Goal: Register for event/course

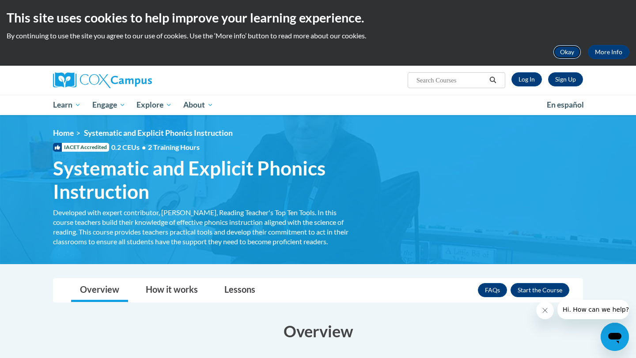
click at [568, 49] on button "Okay" at bounding box center [567, 52] width 28 height 14
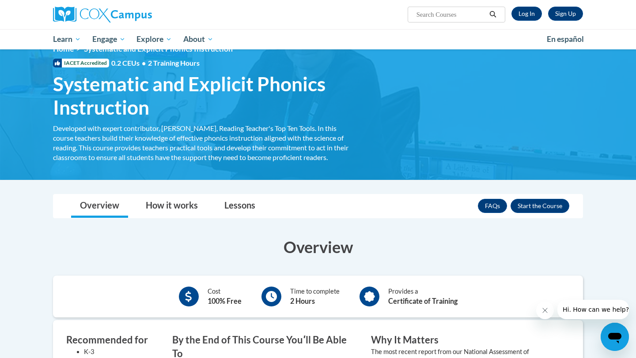
scroll to position [16, 0]
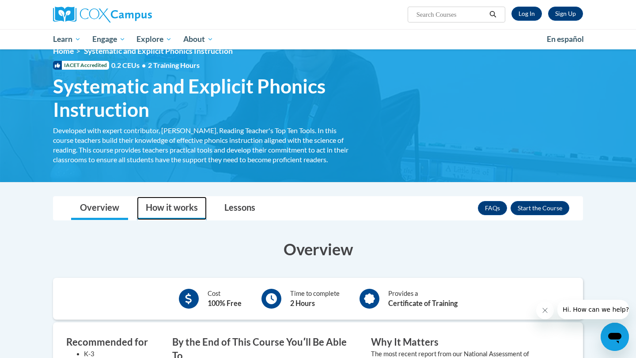
click at [189, 215] on link "How it works" at bounding box center [172, 208] width 70 height 23
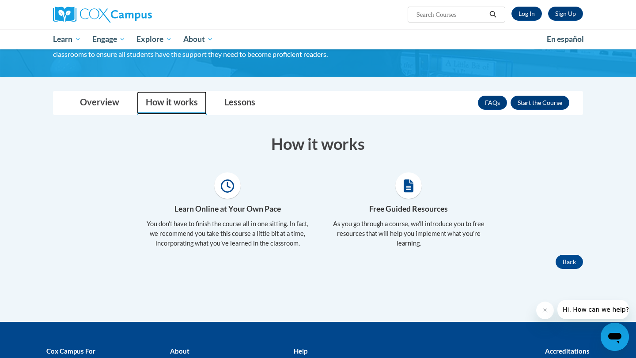
scroll to position [87, 0]
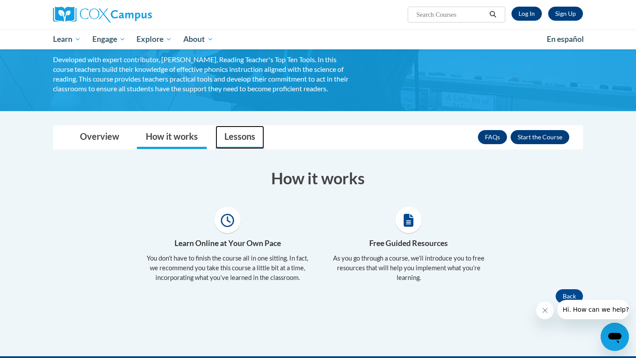
click at [234, 139] on link "Lessons" at bounding box center [239, 137] width 49 height 23
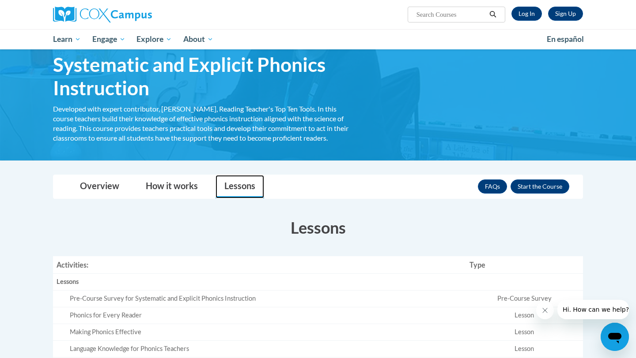
scroll to position [37, 0]
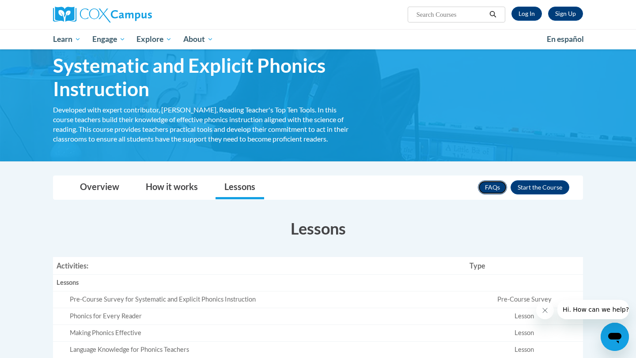
click at [483, 188] on link "FAQs" at bounding box center [492, 188] width 29 height 14
click at [529, 18] on link "Log In" at bounding box center [526, 14] width 30 height 14
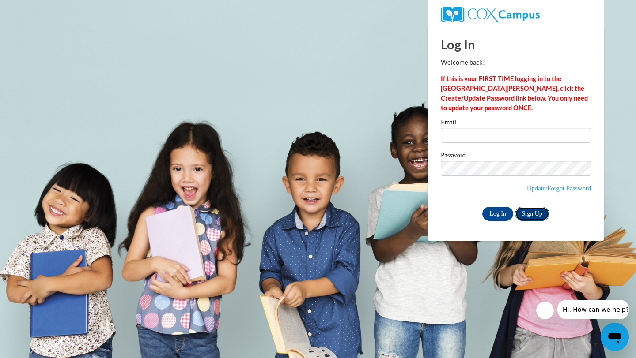
click at [536, 211] on link "Sign Up" at bounding box center [532, 214] width 34 height 14
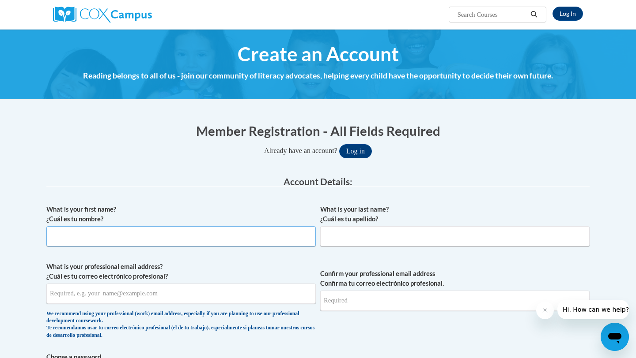
click at [246, 233] on input "What is your first name? ¿Cuál es tu nombre?" at bounding box center [180, 236] width 269 height 20
type input "Mary"
click at [395, 234] on input "What is your last name? ¿Cuál es tu apellido?" at bounding box center [454, 236] width 269 height 20
type input "Nunnally"
click at [158, 289] on input "What is your professional email address? ¿Cuál es tu correo electrónico profesi…" at bounding box center [180, 294] width 269 height 20
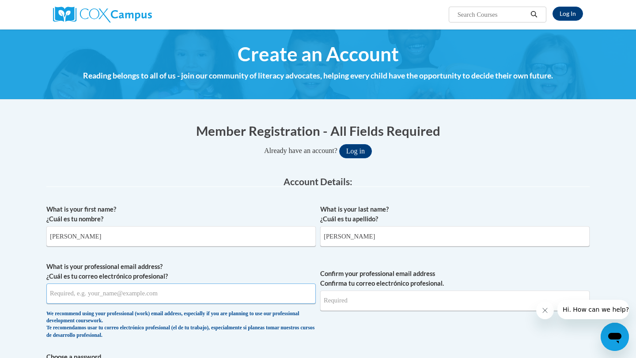
type input "melizanunnally@gmail.com"
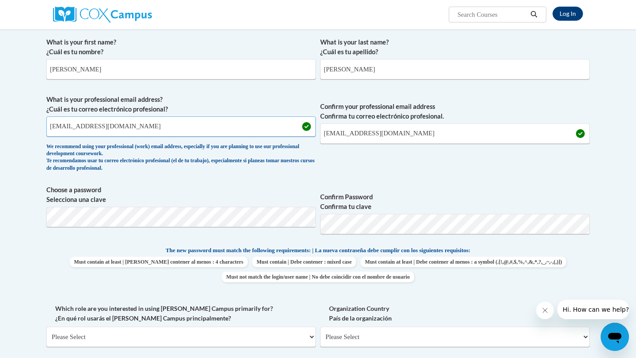
scroll to position [169, 0]
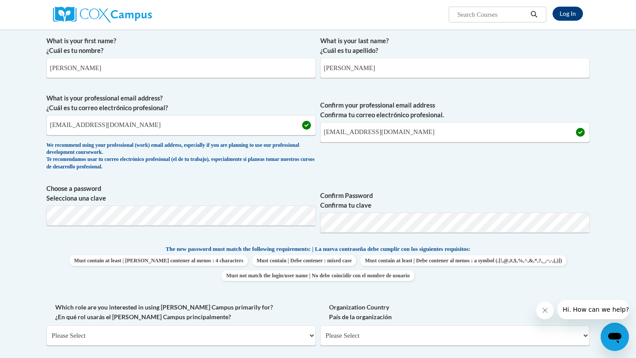
click at [471, 192] on label "Confirm Password Confirma tu clave" at bounding box center [454, 200] width 269 height 19
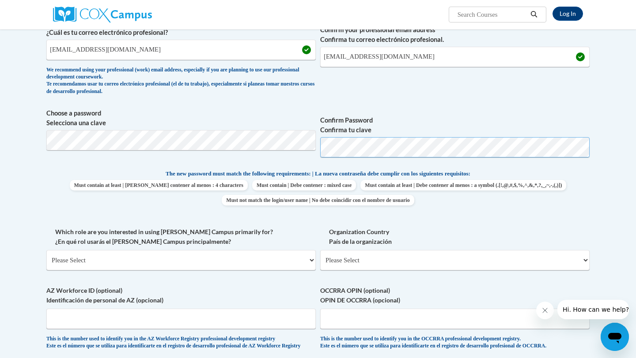
scroll to position [245, 0]
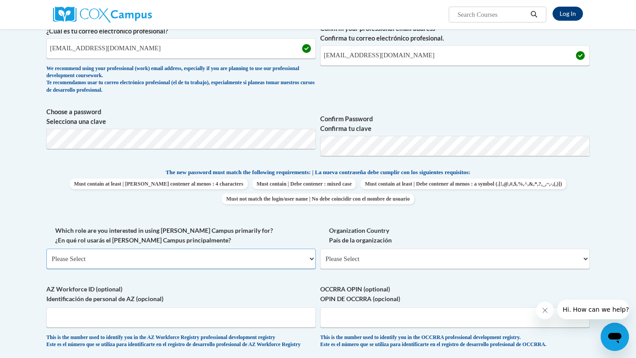
click at [187, 259] on select "Please Select College/University | Colegio/Universidad Community/Nonprofit Part…" at bounding box center [180, 259] width 269 height 20
select select "5a18ea06-2b54-4451-96f2-d152daf9eac5"
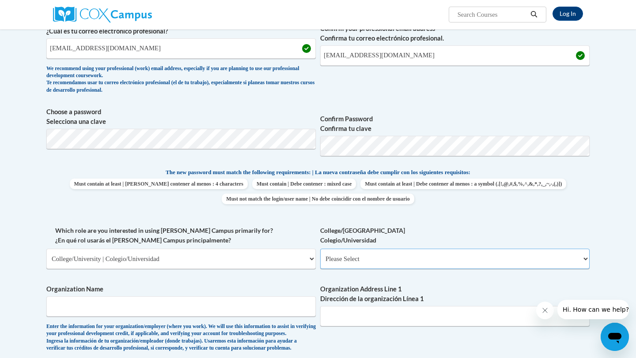
click at [337, 261] on select "Please Select College/University Staff | Empleado universitario College/Univers…" at bounding box center [454, 259] width 269 height 20
select select "99b32b07-cffc-426c-8bf6-0cd77760d84b"
click at [277, 298] on input "Organization Name" at bounding box center [180, 307] width 269 height 20
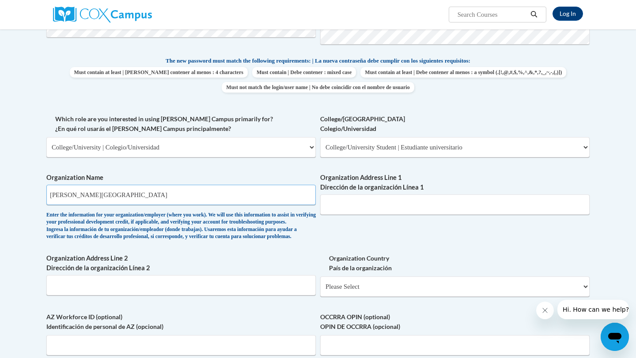
scroll to position [441, 0]
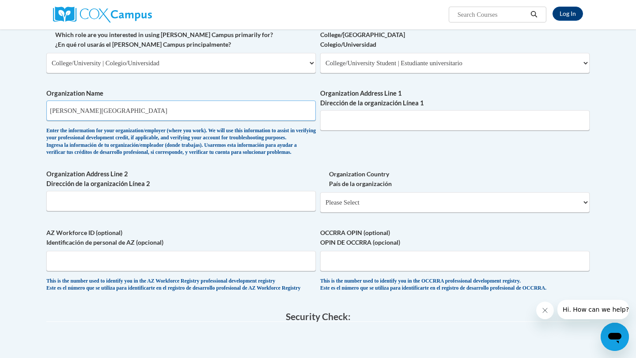
type input "Kennesaw State University"
click at [402, 124] on input "Organization Address Line 1 Dirección de la organización Línea 1" at bounding box center [454, 120] width 269 height 20
paste input "3391 Town Point Drive, Kennesaw, GA 30144"
type input "3391 Town Point Drive, Kennesaw, GA 30144"
click at [349, 213] on select "Please Select United States | Estados Unidos Outside of the United States | Fue…" at bounding box center [454, 202] width 269 height 20
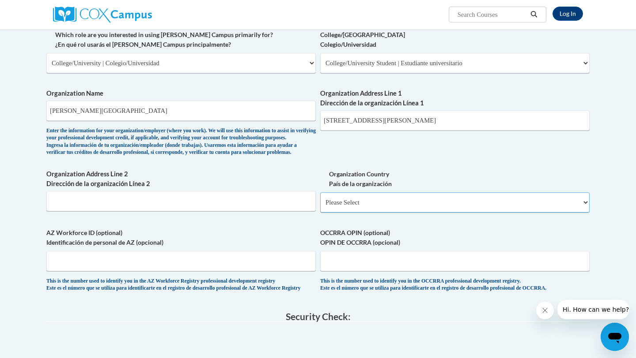
select select "ad49bcad-a171-4b2e-b99c-48b446064914"
select select
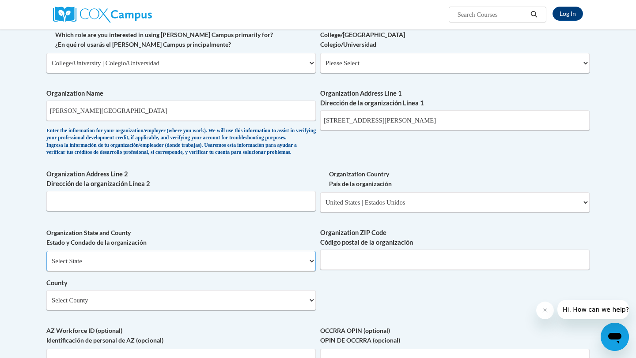
click at [224, 271] on select "Select State Alabama Alaska Arizona Arkansas California Colorado Connecticut De…" at bounding box center [180, 261] width 269 height 20
select select "Georgia"
click at [359, 268] on input "Organization ZIP Code Código postal de la organización" at bounding box center [454, 260] width 269 height 20
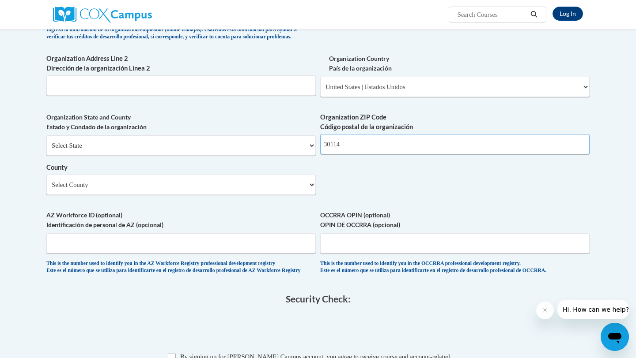
scroll to position [573, 0]
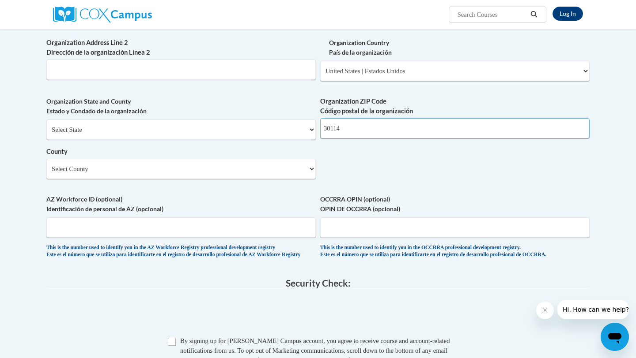
type input "30114"
click at [271, 179] on select "Select County Appling Atkinson Bacon Baker Baldwin Banks Barrow Bartow Ben Hill…" at bounding box center [180, 169] width 269 height 20
select select "Cobb"
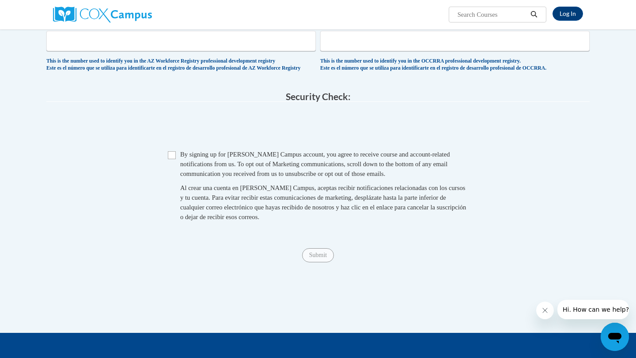
scroll to position [761, 0]
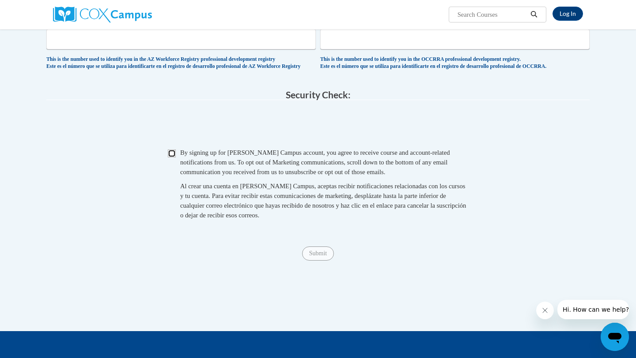
click at [170, 158] on input "Checkbox" at bounding box center [172, 154] width 8 height 8
checkbox input "true"
click at [317, 261] on input "Submit" at bounding box center [318, 254] width 32 height 14
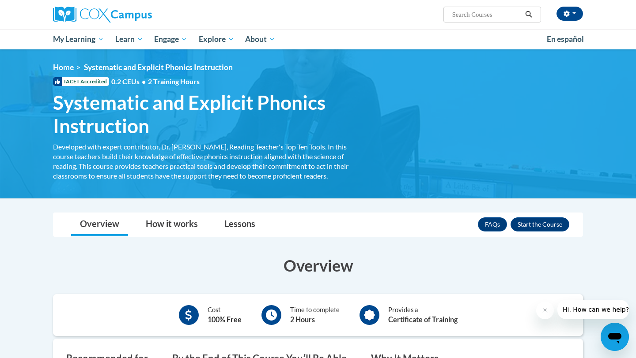
click at [462, 8] on span "Search Search..." at bounding box center [492, 15] width 98 height 16
click at [462, 11] on input "Search..." at bounding box center [486, 14] width 71 height 11
click at [553, 223] on button "Enroll" at bounding box center [539, 225] width 59 height 14
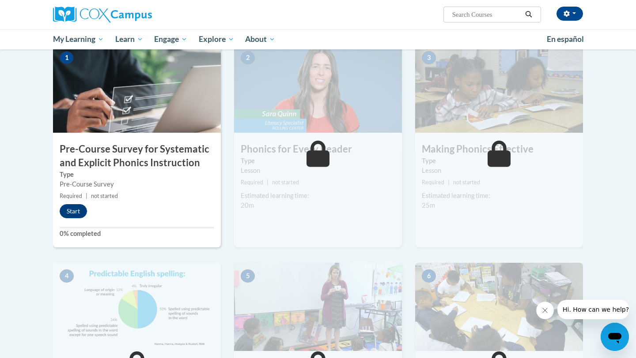
scroll to position [173, 0]
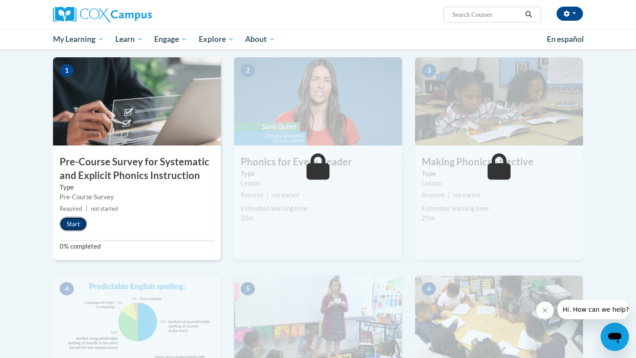
click at [66, 227] on button "Start" at bounding box center [73, 224] width 27 height 14
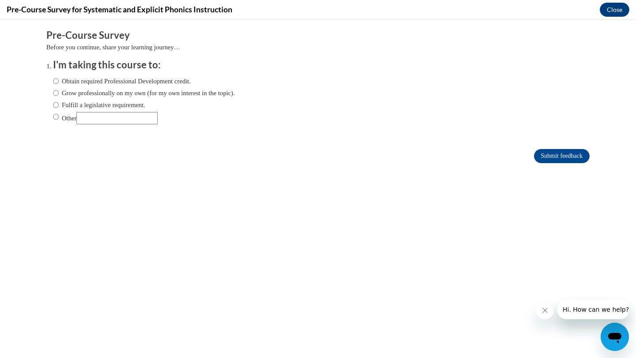
scroll to position [0, 0]
click at [57, 80] on input "Obtain required Professional Development credit." at bounding box center [56, 81] width 6 height 10
radio input "true"
click at [547, 150] on input "Submit feedback" at bounding box center [562, 156] width 56 height 14
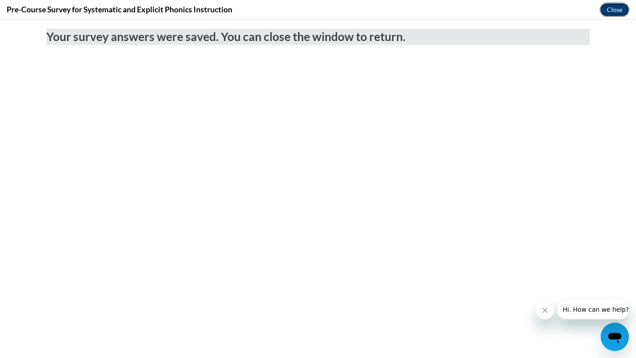
click at [617, 13] on button "Close" at bounding box center [614, 10] width 30 height 14
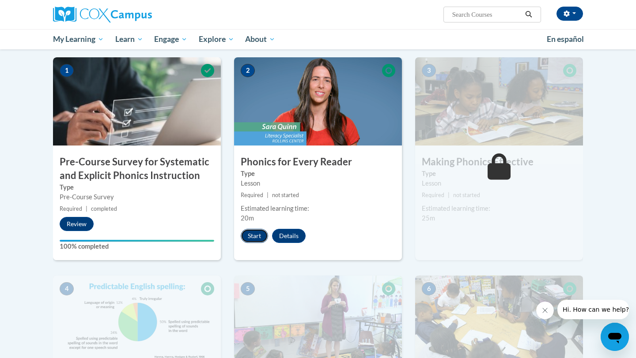
click at [257, 233] on button "Start" at bounding box center [254, 236] width 27 height 14
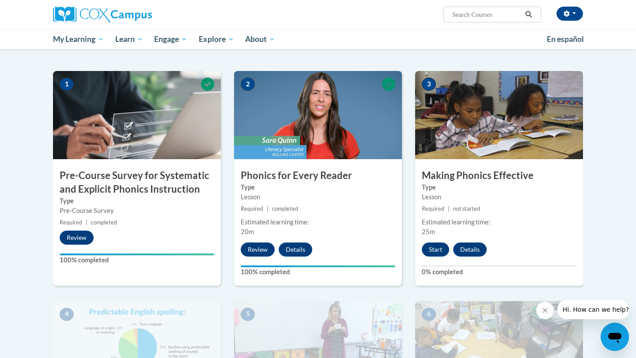
scroll to position [141, 0]
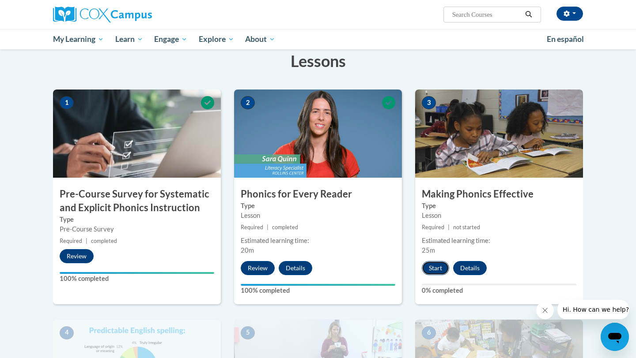
click at [427, 270] on button "Start" at bounding box center [435, 268] width 27 height 14
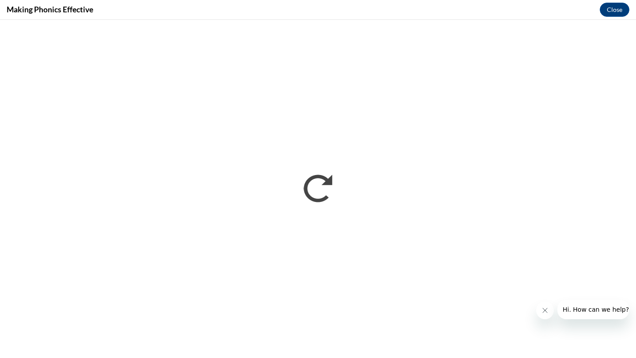
scroll to position [0, 0]
click at [570, 305] on button "Hi. How can we help?" at bounding box center [595, 309] width 77 height 19
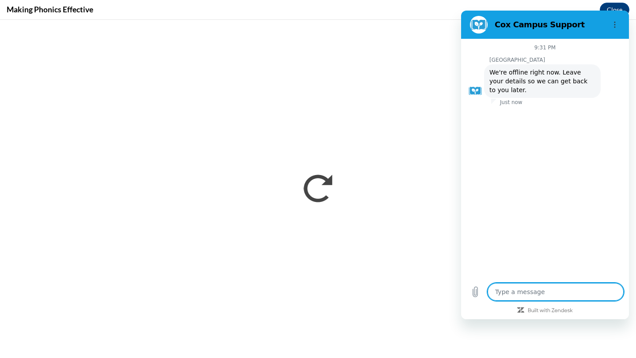
type textarea "x"
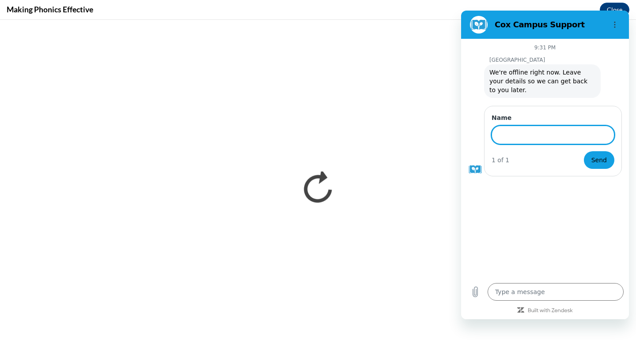
type input "H"
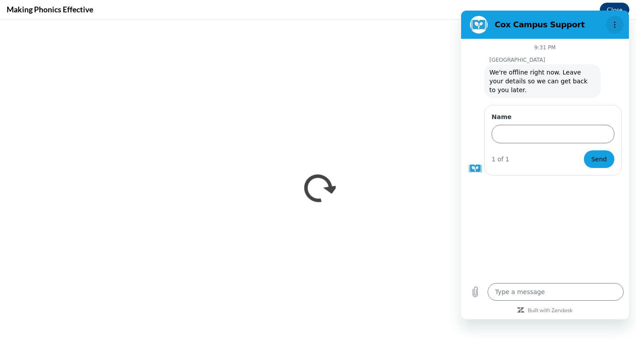
click at [614, 30] on button "Options menu" at bounding box center [615, 25] width 18 height 18
click at [477, 178] on div "9:31 PM Cox Campus Cox Campus says: We're offline right now. Leave your details…" at bounding box center [545, 158] width 168 height 239
click at [484, 166] on div "Name 1 of 1 Send" at bounding box center [553, 140] width 138 height 71
drag, startPoint x: 482, startPoint y: 165, endPoint x: 545, endPoint y: 198, distance: 71.3
click at [545, 198] on div "9:31 PM Cox Campus Cox Campus says: We're offline right now. Leave your details…" at bounding box center [545, 158] width 168 height 239
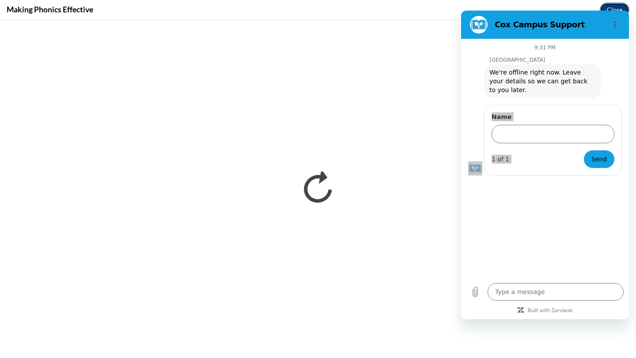
click at [607, 7] on button "Close" at bounding box center [614, 10] width 30 height 14
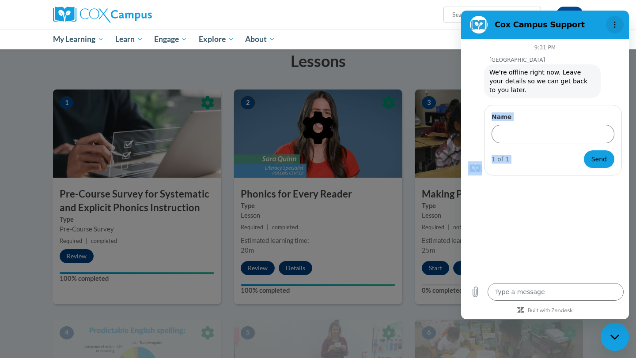
click at [615, 25] on circle "Options menu" at bounding box center [614, 24] width 1 height 1
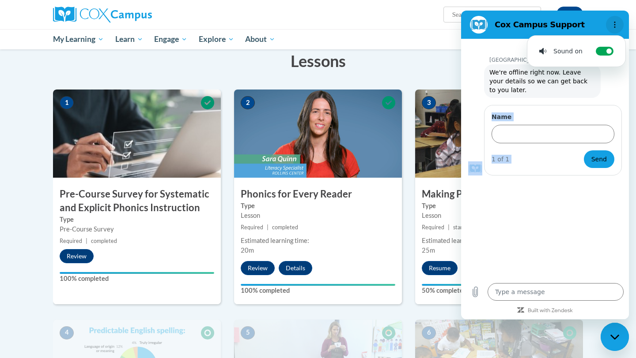
click at [614, 25] on circle "Options menu" at bounding box center [614, 24] width 1 height 1
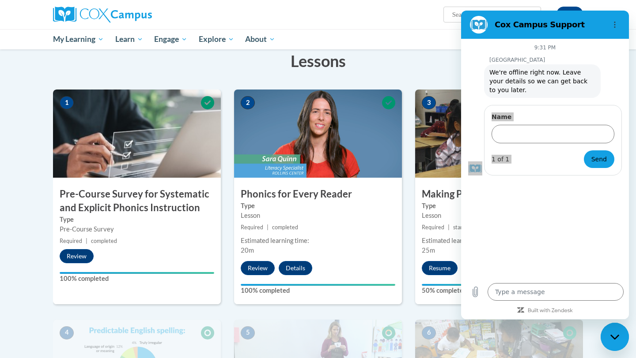
click at [614, 342] on div "Close messaging window" at bounding box center [614, 337] width 26 height 26
type textarea "x"
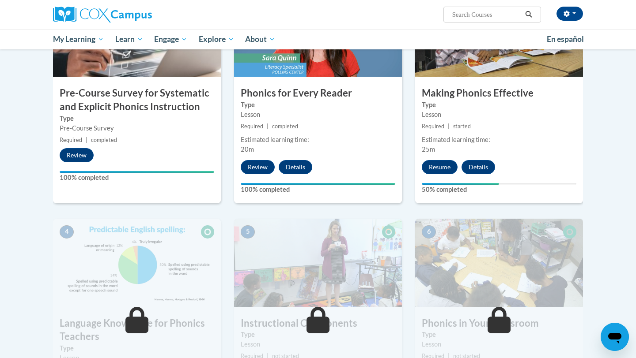
scroll to position [330, 0]
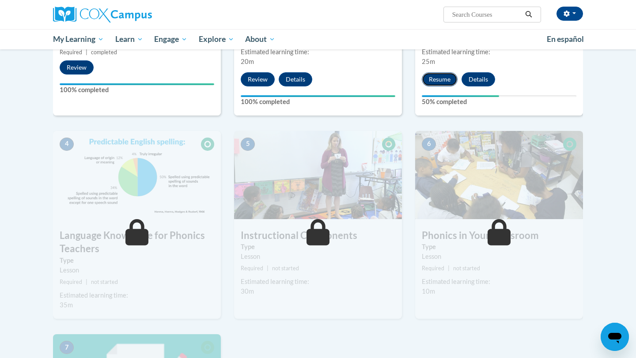
click at [451, 79] on button "Resume" at bounding box center [440, 79] width 36 height 14
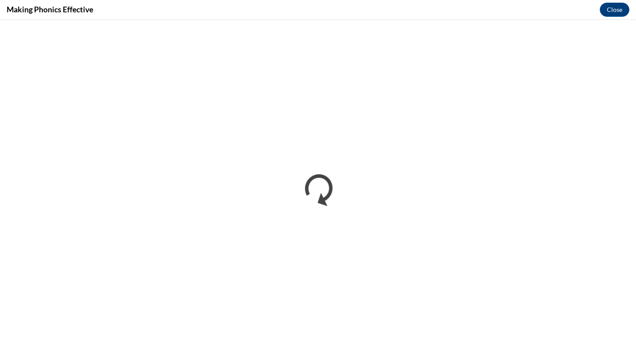
scroll to position [0, 0]
click at [615, 10] on button "Close" at bounding box center [614, 10] width 30 height 14
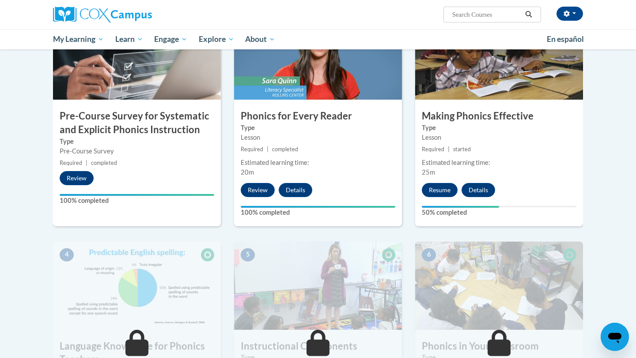
scroll to position [195, 0]
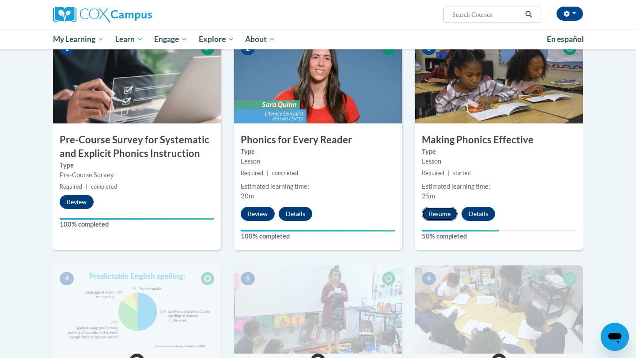
click at [439, 214] on button "Resume" at bounding box center [440, 214] width 36 height 14
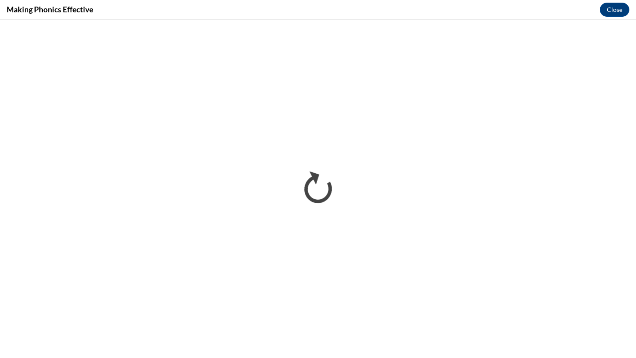
scroll to position [0, 0]
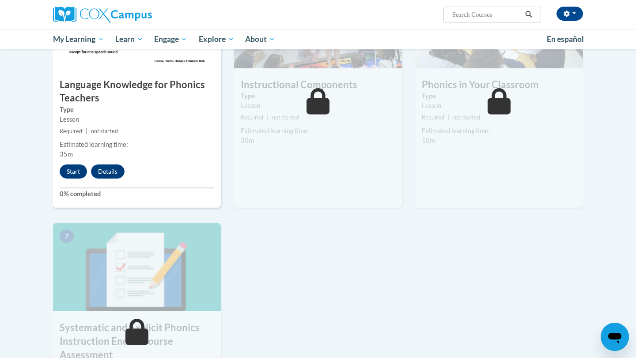
scroll to position [487, 0]
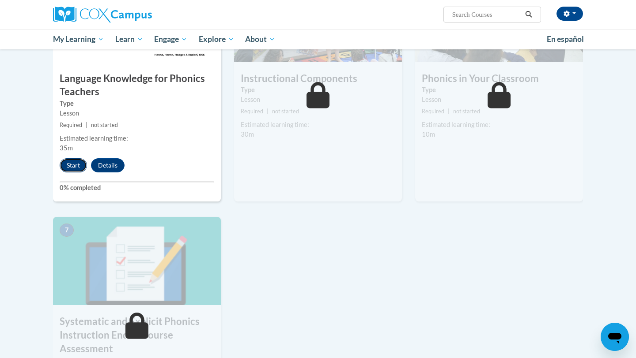
drag, startPoint x: 0, startPoint y: 0, endPoint x: 77, endPoint y: 168, distance: 185.1
click at [77, 168] on button "Start" at bounding box center [73, 165] width 27 height 14
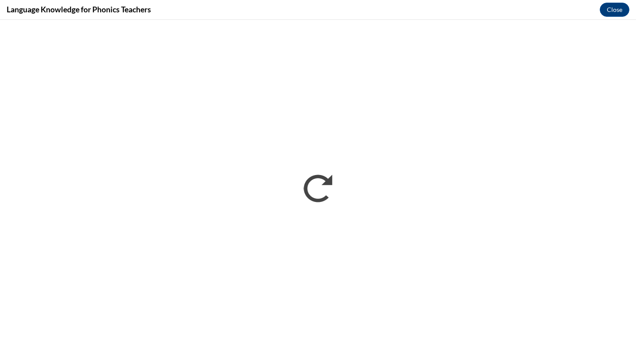
scroll to position [0, 0]
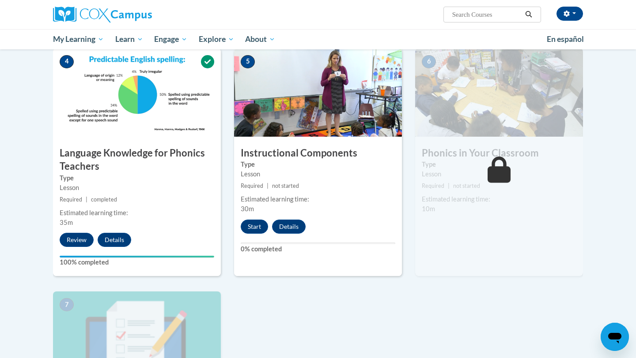
scroll to position [461, 0]
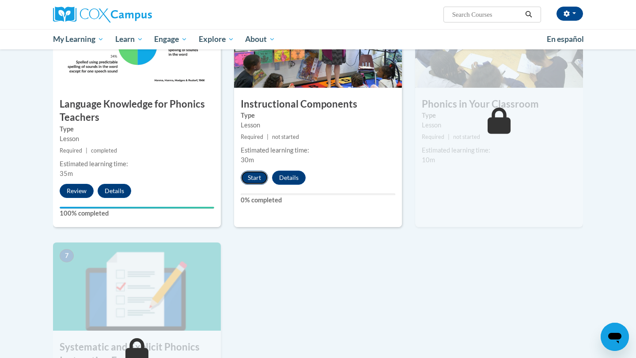
click at [259, 180] on button "Start" at bounding box center [254, 178] width 27 height 14
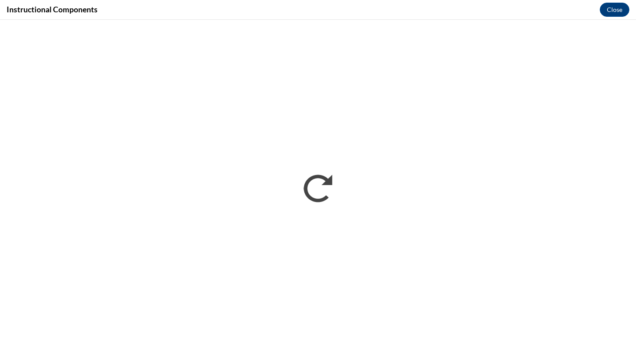
scroll to position [0, 0]
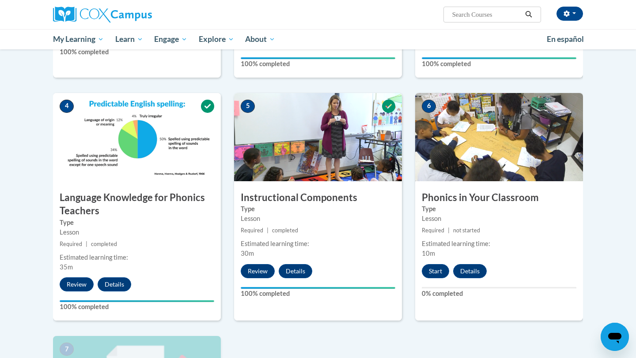
scroll to position [375, 0]
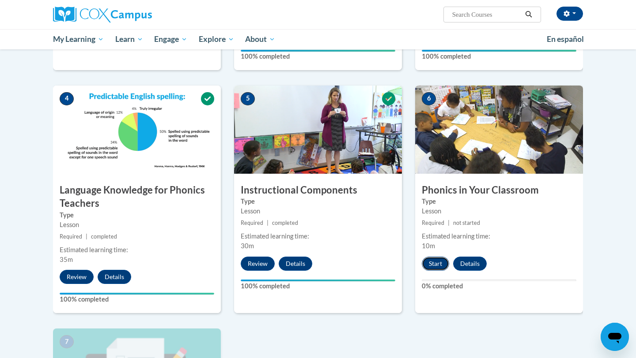
click at [431, 268] on button "Start" at bounding box center [435, 264] width 27 height 14
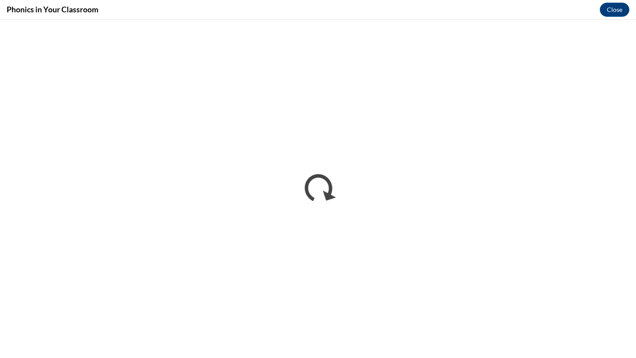
scroll to position [0, 0]
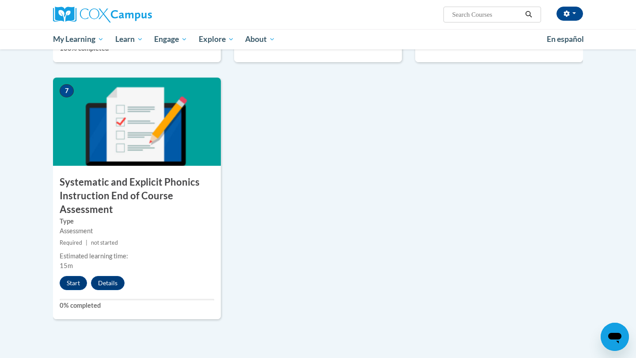
scroll to position [629, 0]
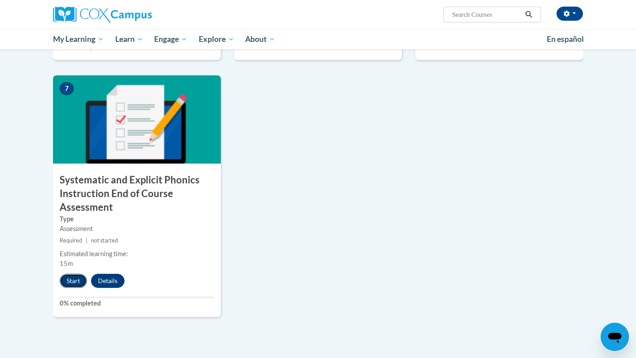
click at [72, 280] on button "Start" at bounding box center [73, 281] width 27 height 14
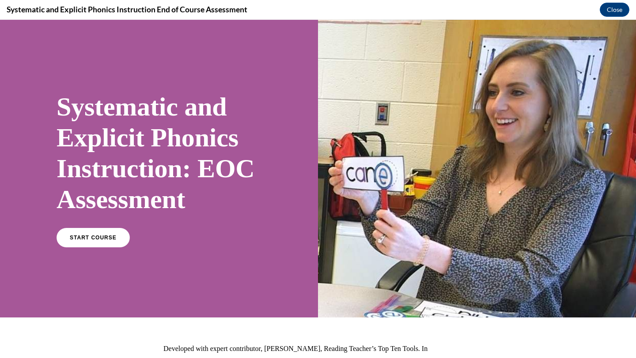
scroll to position [0, 0]
click at [75, 246] on link "START COURSE" at bounding box center [93, 238] width 77 height 20
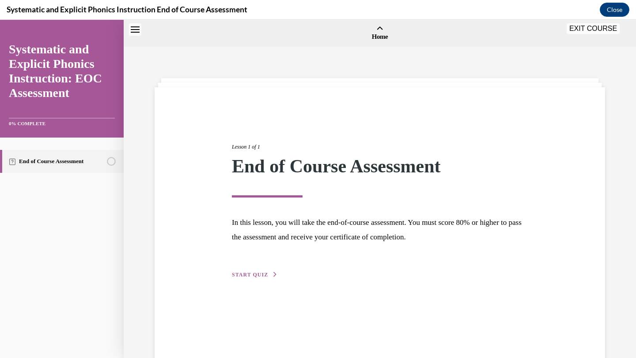
scroll to position [27, 0]
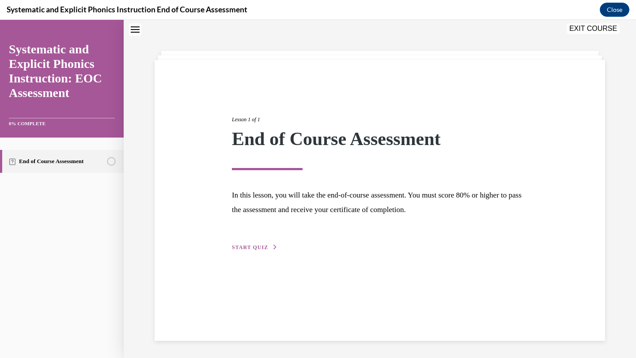
click at [242, 249] on span "START QUIZ" at bounding box center [250, 248] width 36 height 6
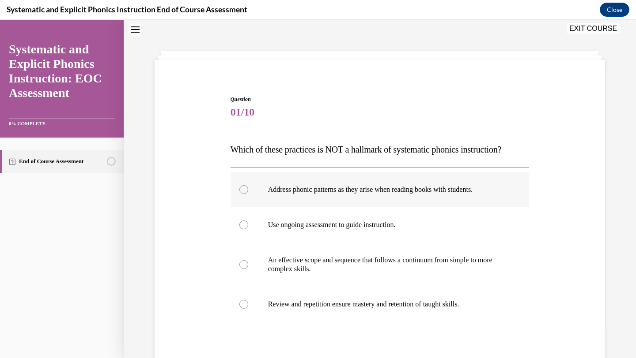
click at [308, 190] on p "Address phonic patterns as they arise when reading books with students." at bounding box center [387, 189] width 239 height 9
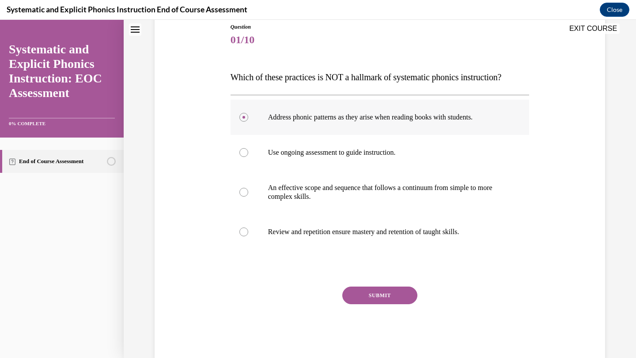
scroll to position [118, 0]
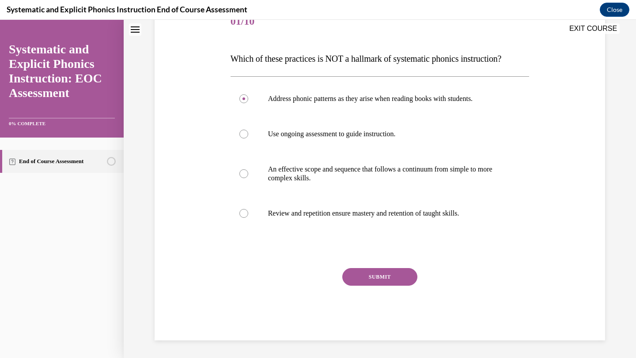
click at [371, 279] on button "SUBMIT" at bounding box center [379, 277] width 75 height 18
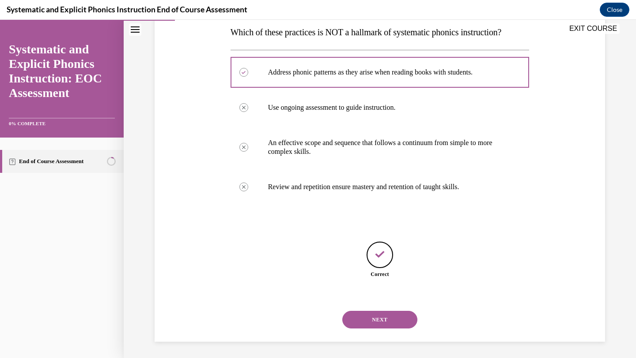
scroll to position [146, 0]
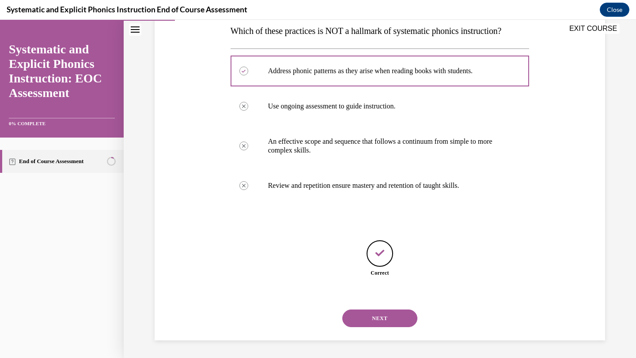
click at [375, 316] on button "NEXT" at bounding box center [379, 319] width 75 height 18
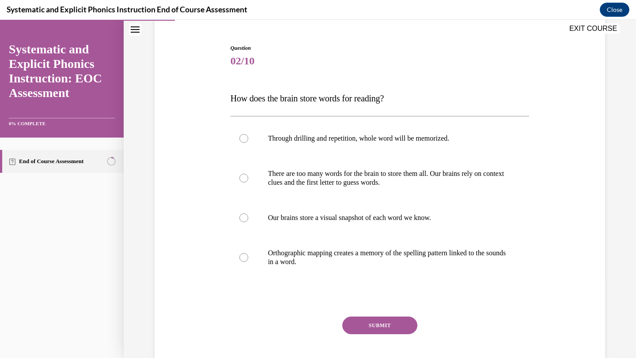
scroll to position [76, 0]
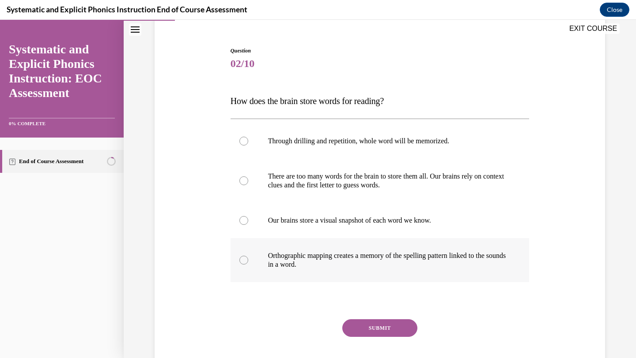
click at [379, 264] on p "Orthographic mapping creates a memory of the spelling pattern linked to the sou…" at bounding box center [387, 261] width 239 height 18
click at [376, 325] on button "SUBMIT" at bounding box center [379, 329] width 75 height 18
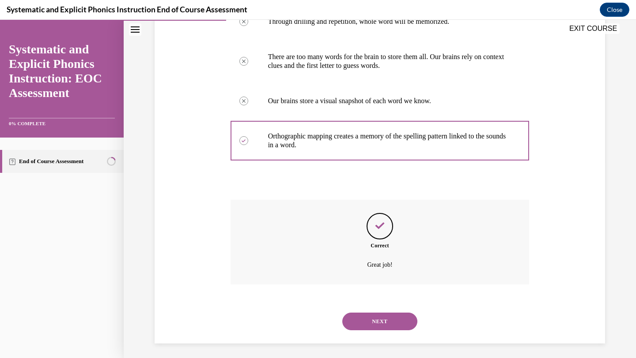
scroll to position [199, 0]
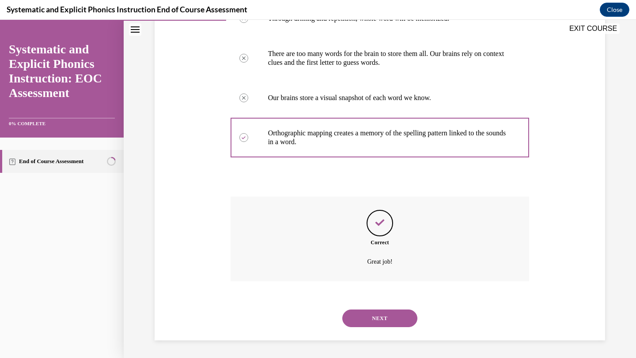
click at [376, 325] on button "NEXT" at bounding box center [379, 319] width 75 height 18
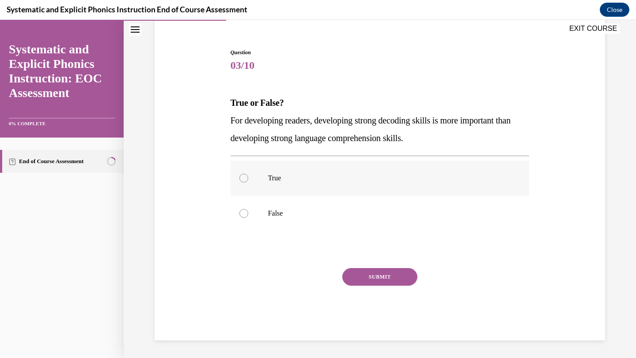
click at [260, 184] on div at bounding box center [379, 178] width 299 height 35
click at [357, 275] on button "SUBMIT" at bounding box center [379, 277] width 75 height 18
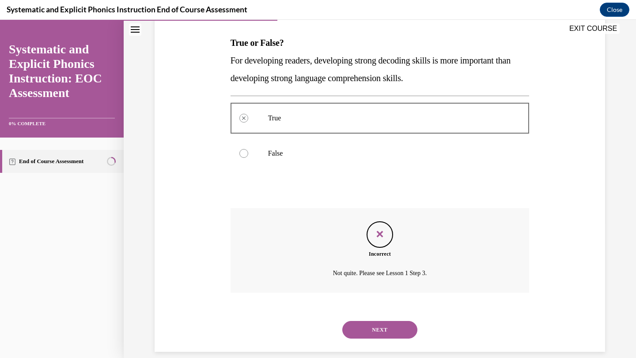
scroll to position [146, 0]
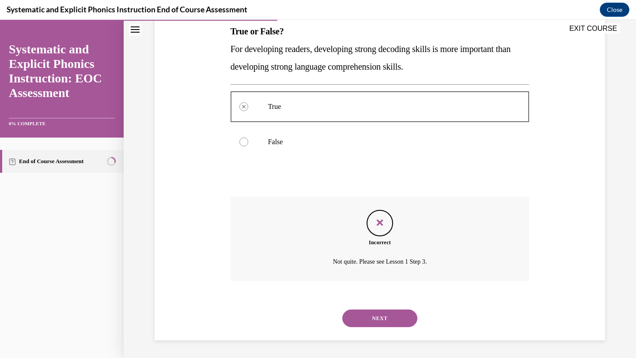
click at [360, 324] on button "NEXT" at bounding box center [379, 319] width 75 height 18
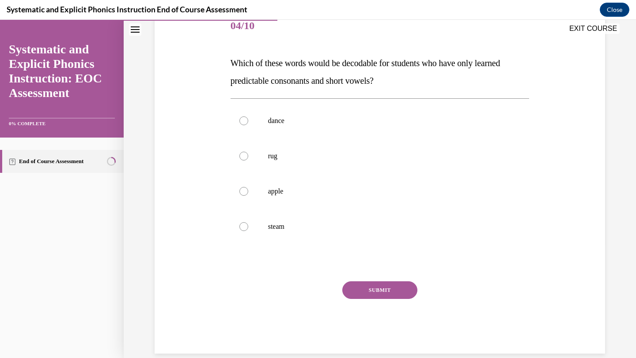
scroll to position [86, 0]
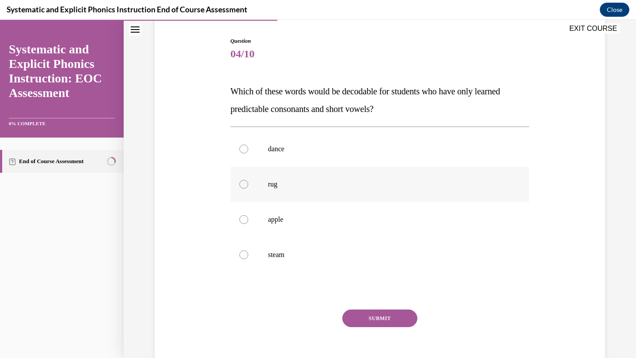
click at [419, 198] on div at bounding box center [379, 184] width 299 height 35
click at [383, 316] on button "SUBMIT" at bounding box center [379, 319] width 75 height 18
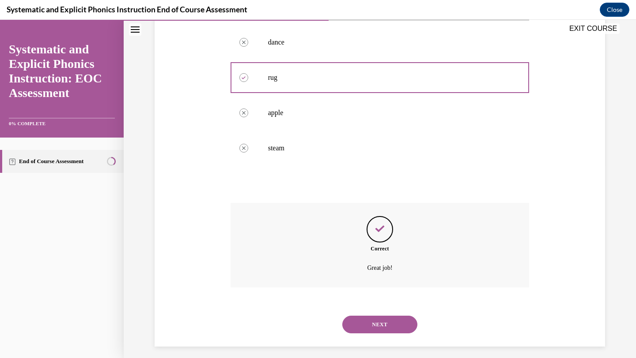
scroll to position [199, 0]
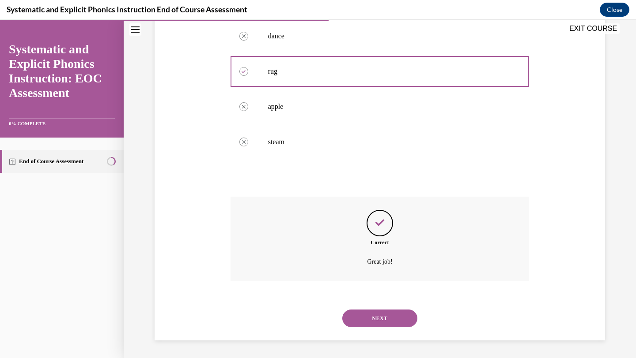
click at [374, 320] on button "NEXT" at bounding box center [379, 319] width 75 height 18
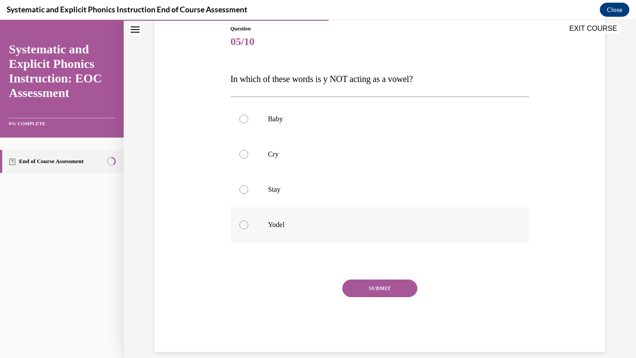
click at [270, 223] on p "Yodel" at bounding box center [387, 225] width 239 height 9
click at [363, 290] on button "SUBMIT" at bounding box center [379, 289] width 75 height 18
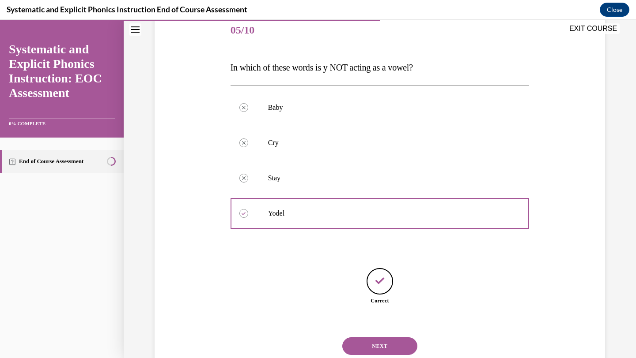
scroll to position [137, 0]
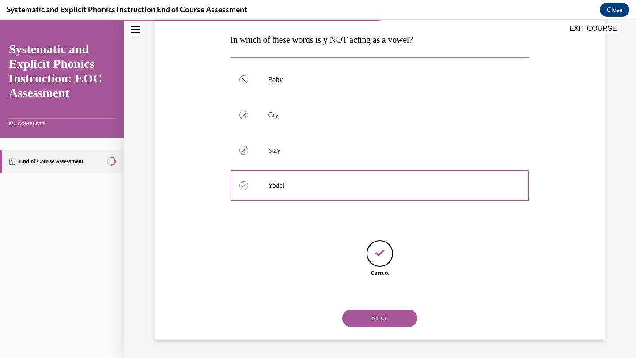
click at [377, 314] on button "NEXT" at bounding box center [379, 319] width 75 height 18
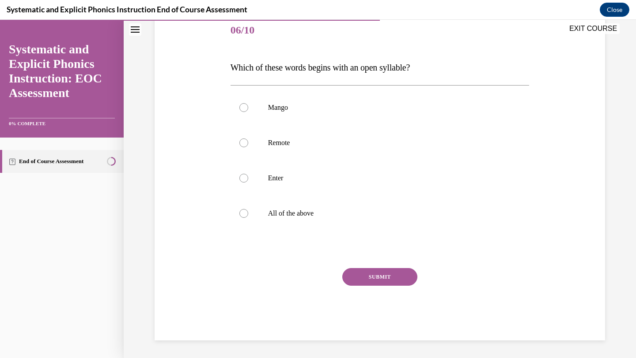
scroll to position [98, 0]
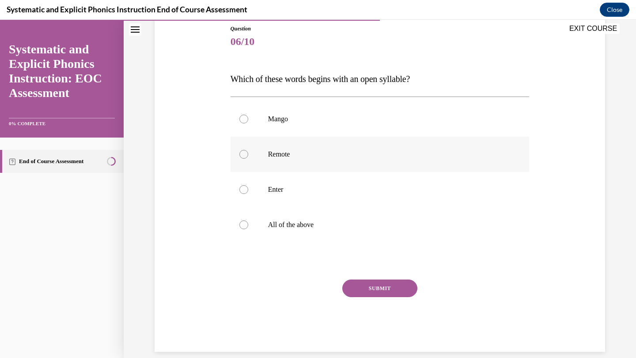
click at [342, 166] on div at bounding box center [379, 154] width 299 height 35
click at [369, 293] on button "SUBMIT" at bounding box center [379, 289] width 75 height 18
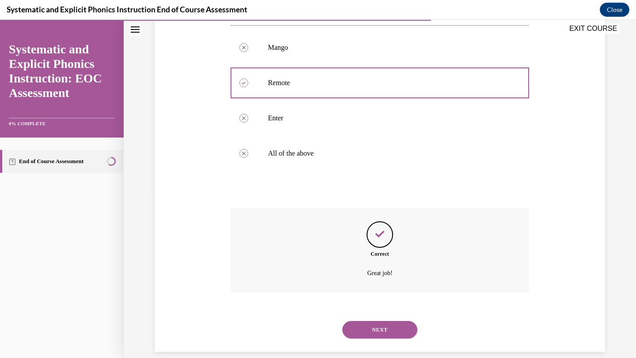
scroll to position [181, 0]
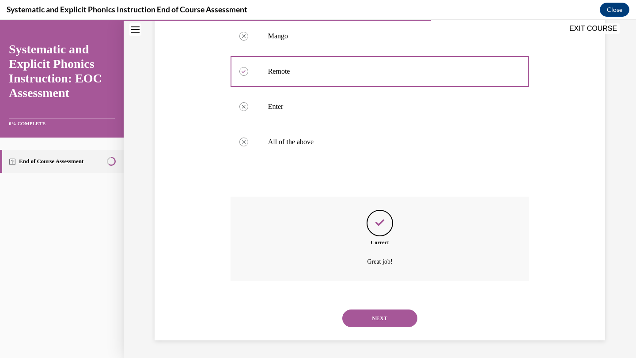
click at [372, 316] on button "NEXT" at bounding box center [379, 319] width 75 height 18
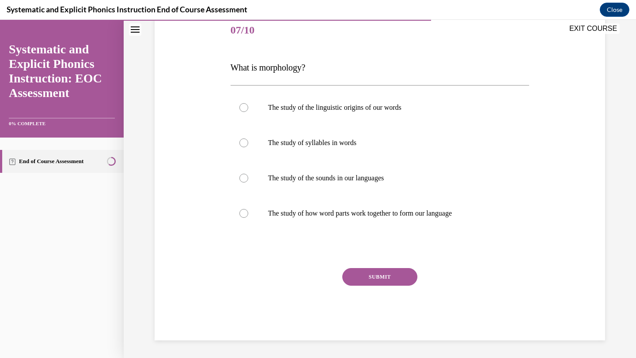
scroll to position [98, 0]
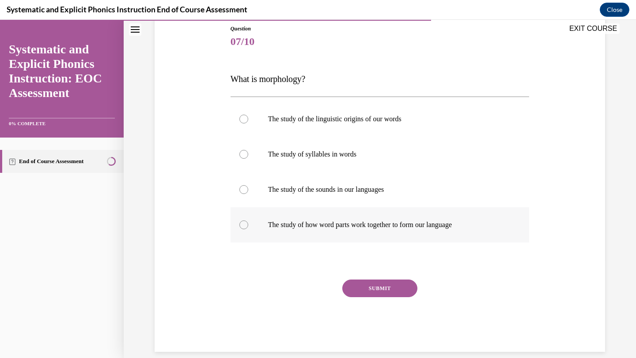
click at [361, 226] on p "The study of how word parts work together to form our language" at bounding box center [387, 225] width 239 height 9
click at [368, 290] on button "SUBMIT" at bounding box center [379, 289] width 75 height 18
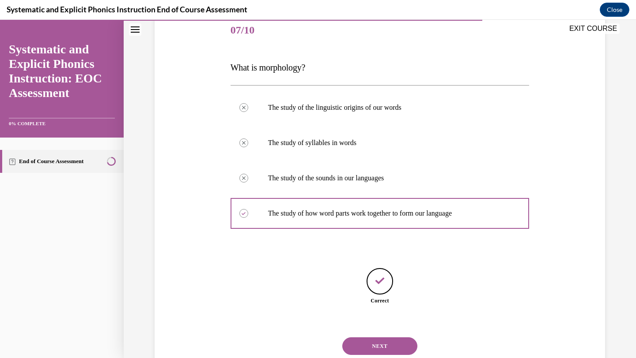
scroll to position [137, 0]
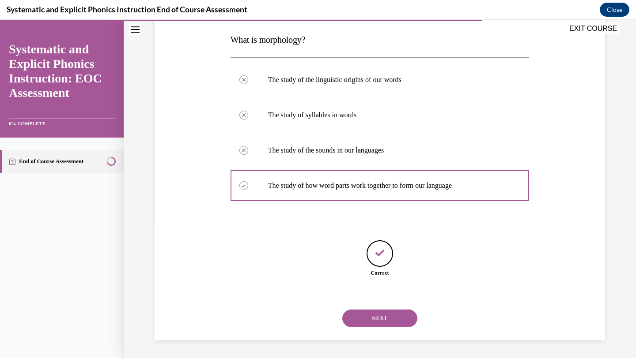
click at [376, 320] on button "NEXT" at bounding box center [379, 319] width 75 height 18
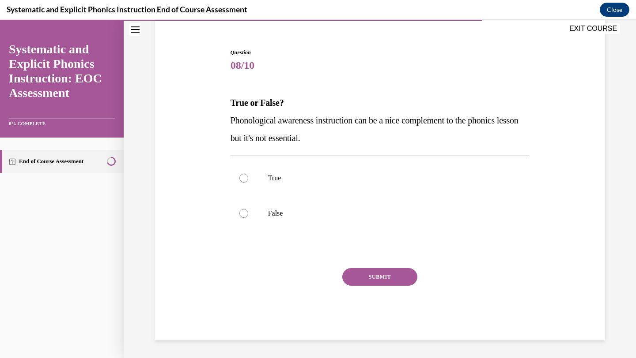
scroll to position [74, 0]
click at [289, 216] on p "False" at bounding box center [387, 213] width 239 height 9
click at [353, 278] on button "SUBMIT" at bounding box center [379, 277] width 75 height 18
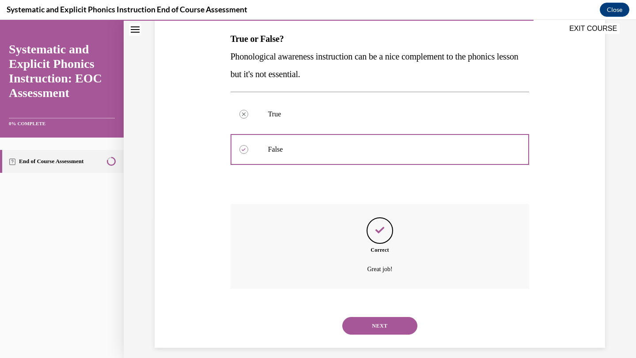
scroll to position [146, 0]
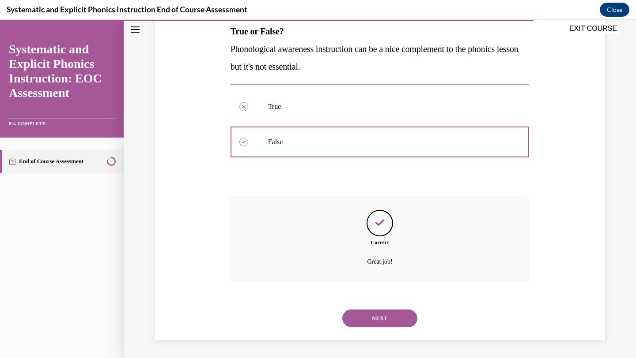
click at [359, 318] on button "NEXT" at bounding box center [379, 319] width 75 height 18
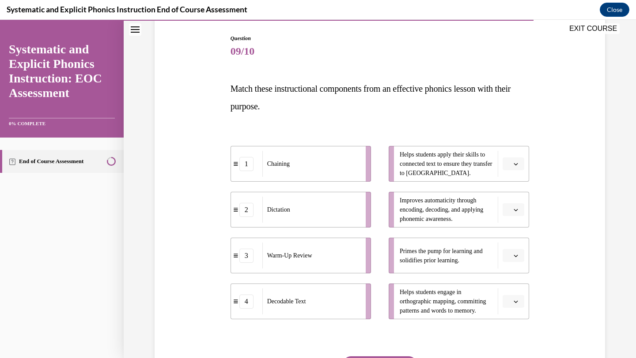
scroll to position [80, 0]
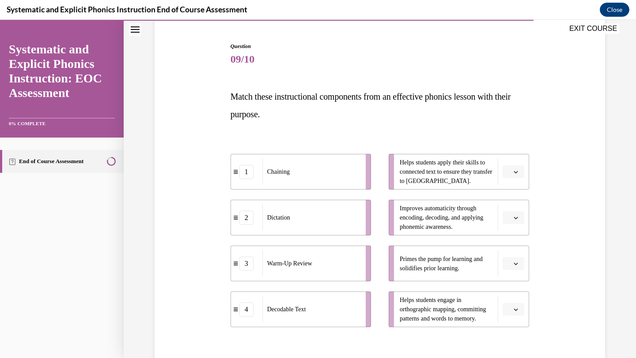
click at [513, 313] on button "button" at bounding box center [513, 309] width 22 height 13
click at [515, 238] on div "1" at bounding box center [512, 237] width 22 height 18
click at [513, 217] on span "button" at bounding box center [515, 218] width 6 height 6
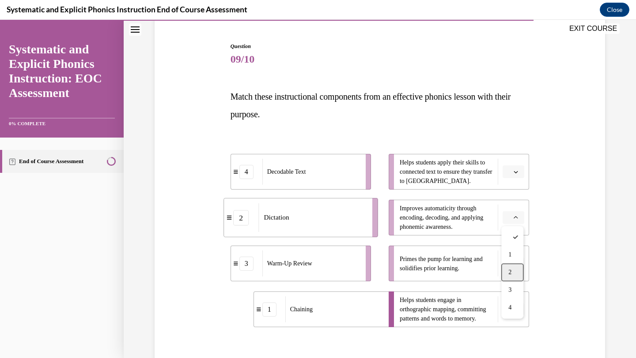
click at [509, 267] on div "2" at bounding box center [512, 273] width 22 height 18
click at [509, 267] on span "Please select an option" at bounding box center [509, 264] width 3 height 9
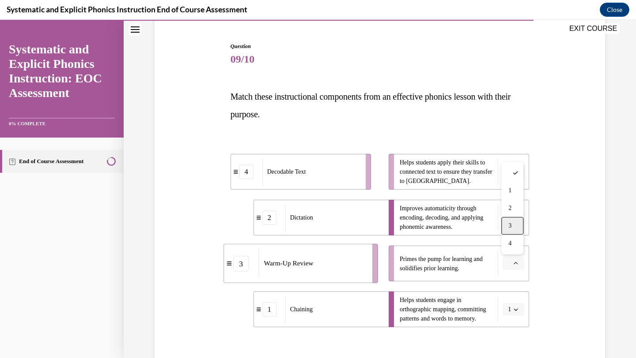
click at [509, 228] on span "3" at bounding box center [509, 225] width 3 height 7
click at [513, 177] on button "button" at bounding box center [513, 172] width 22 height 13
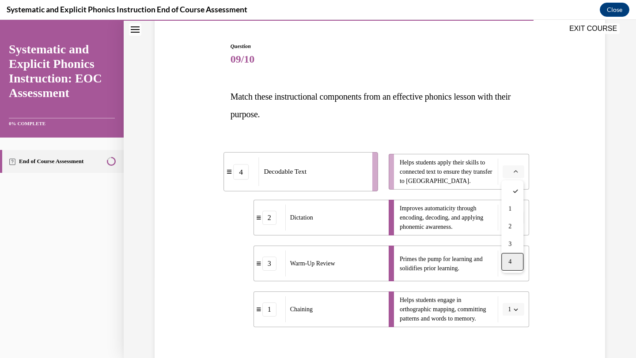
click at [512, 259] on div "4" at bounding box center [512, 262] width 22 height 18
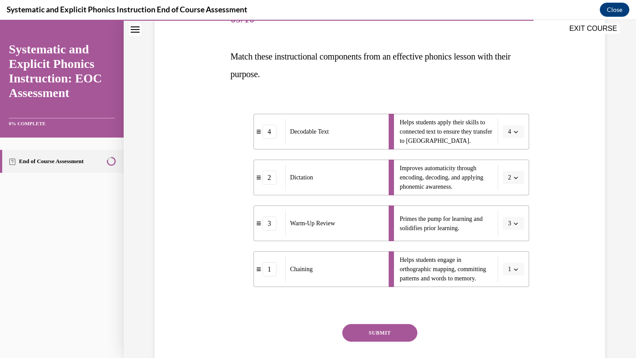
scroll to position [177, 0]
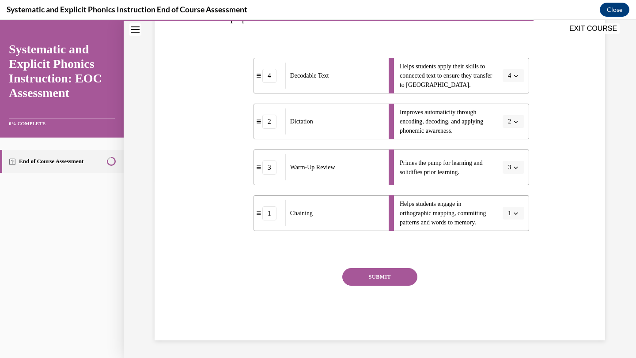
click at [393, 275] on button "SUBMIT" at bounding box center [379, 277] width 75 height 18
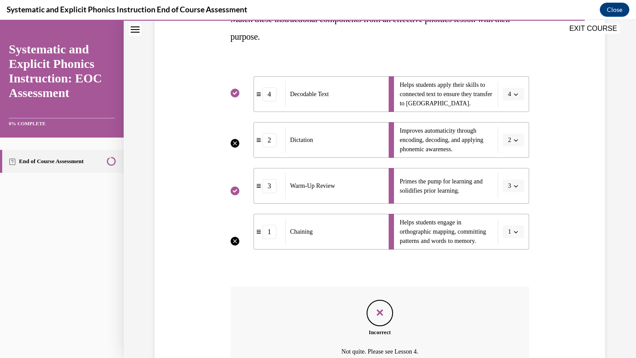
scroll to position [151, 0]
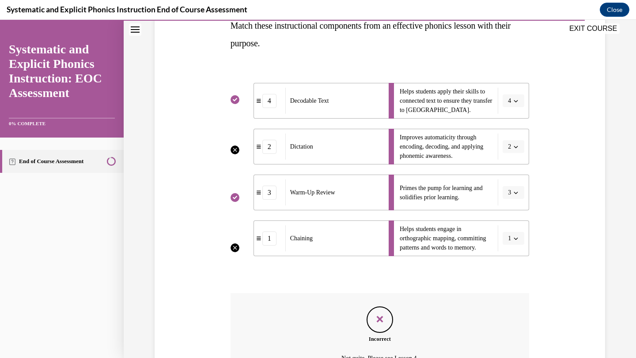
click at [517, 150] on li "Improves automaticity through encoding, decoding, and applying phonemic awarene…" at bounding box center [458, 147] width 140 height 36
click at [514, 147] on li "Improves automaticity through encoding, decoding, and applying phonemic awarene…" at bounding box center [458, 147] width 140 height 36
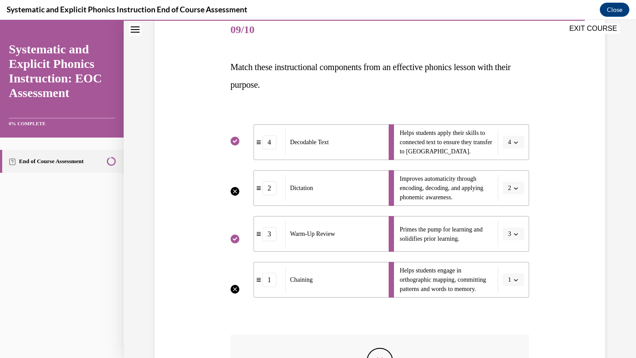
scroll to position [248, 0]
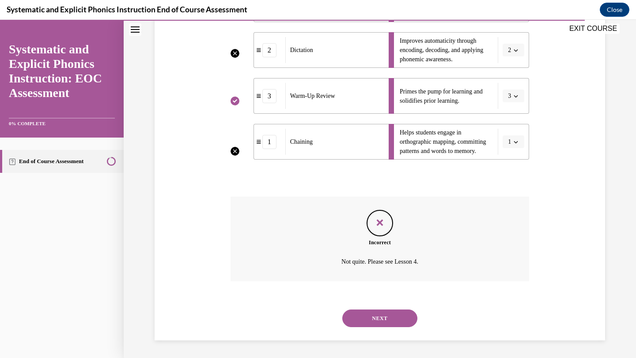
click at [381, 227] on icon "Feedback" at bounding box center [379, 222] width 13 height 13
click at [384, 321] on button "NEXT" at bounding box center [379, 319] width 75 height 18
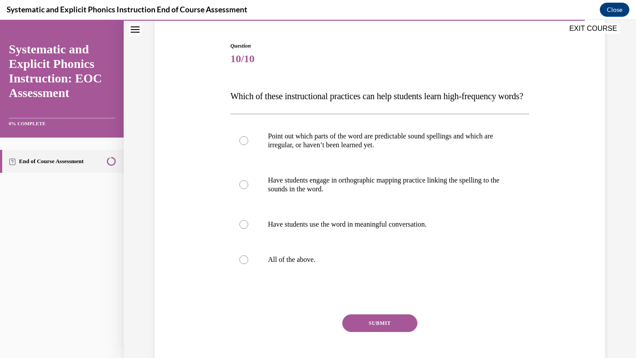
scroll to position [75, 0]
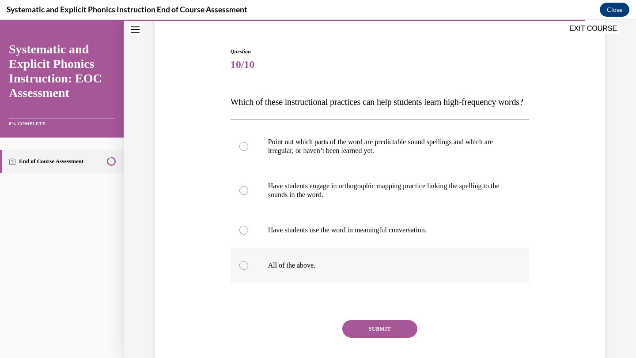
click at [307, 270] on p "All of the above." at bounding box center [387, 265] width 239 height 9
click at [363, 338] on button "SUBMIT" at bounding box center [379, 329] width 75 height 18
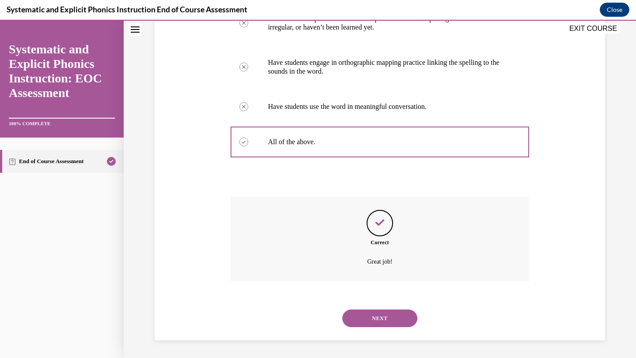
scroll to position [216, 0]
click at [396, 313] on button "NEXT" at bounding box center [379, 319] width 75 height 18
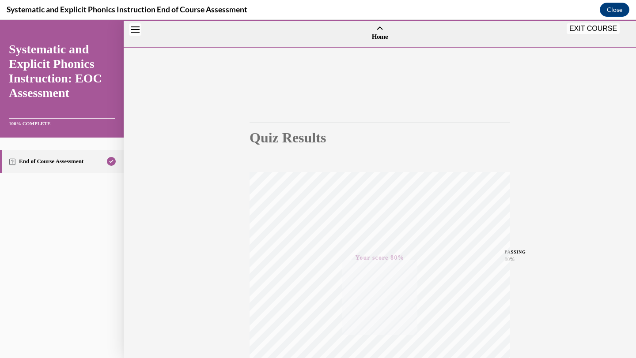
scroll to position [114, 0]
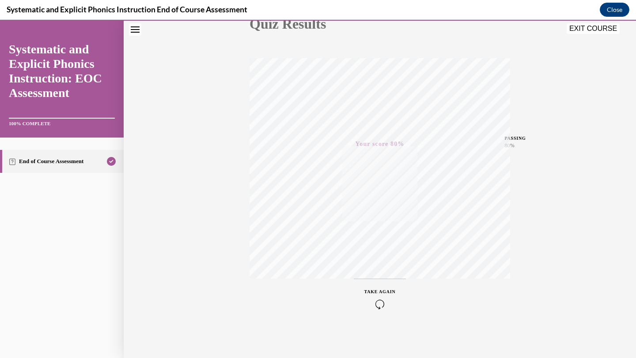
click at [592, 27] on button "EXIT COURSE" at bounding box center [592, 28] width 53 height 11
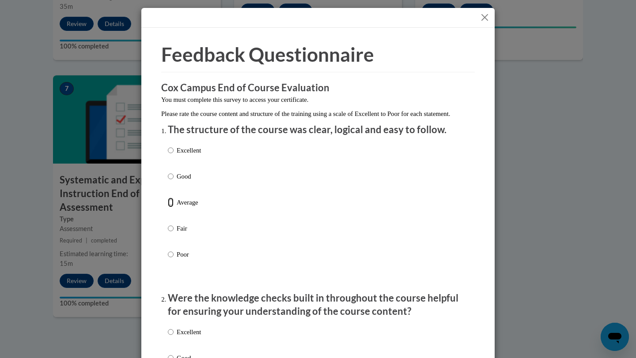
click at [172, 207] on input "Average" at bounding box center [171, 203] width 6 height 10
radio input "true"
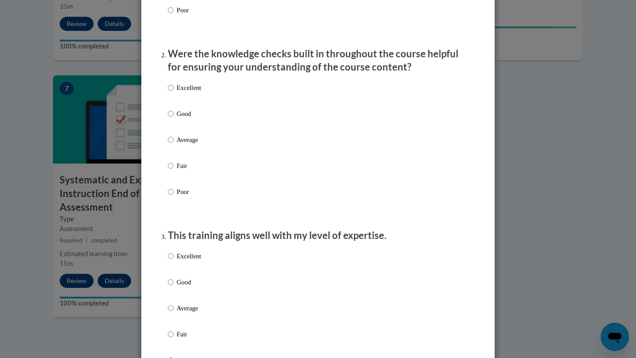
scroll to position [247, 0]
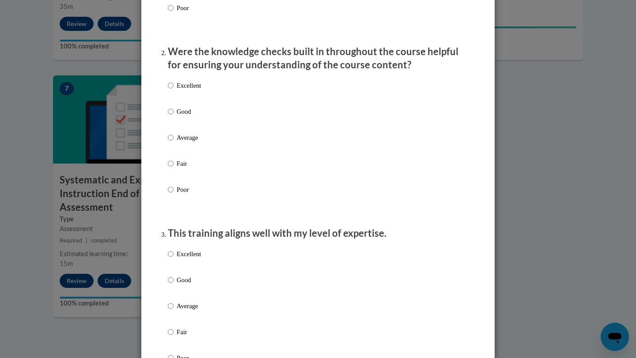
click at [174, 121] on label "Good" at bounding box center [184, 119] width 33 height 24
click at [173, 117] on input "Good" at bounding box center [171, 112] width 6 height 10
radio input "true"
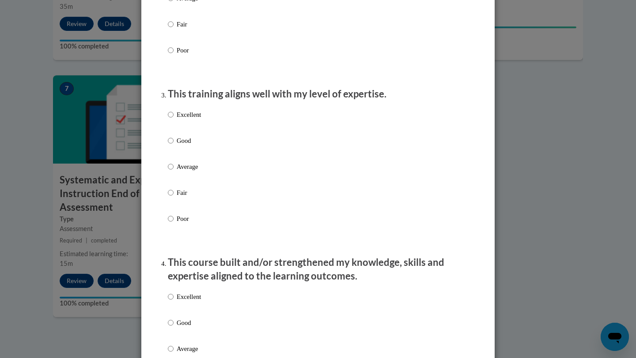
scroll to position [391, 0]
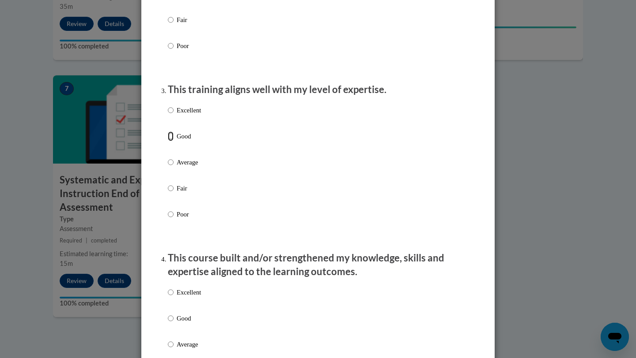
click at [170, 141] on input "Good" at bounding box center [171, 137] width 6 height 10
radio input "true"
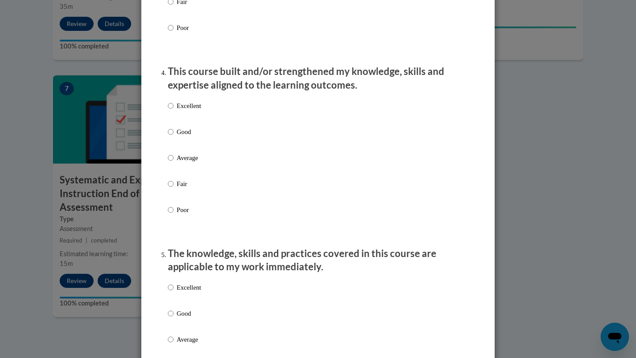
scroll to position [583, 0]
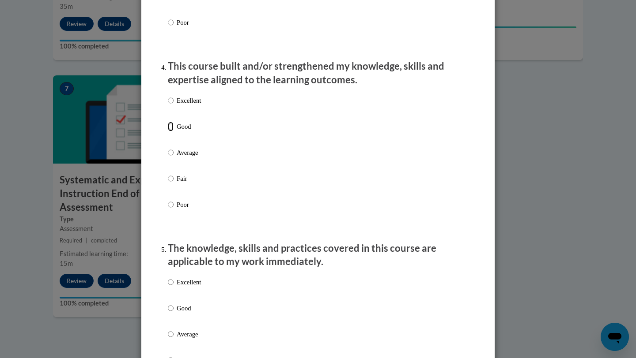
click at [171, 132] on input "Good" at bounding box center [171, 127] width 6 height 10
radio input "true"
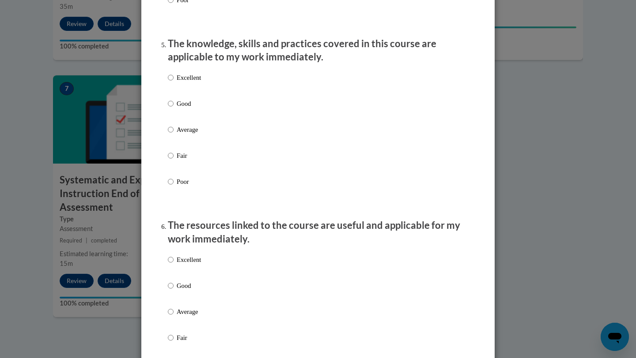
scroll to position [788, 0]
click at [172, 82] on input "Excellent" at bounding box center [171, 77] width 6 height 10
radio input "true"
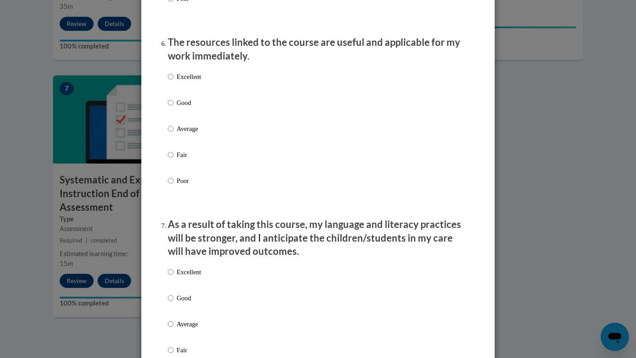
scroll to position [971, 0]
click at [170, 107] on input "Good" at bounding box center [171, 103] width 6 height 10
radio input "true"
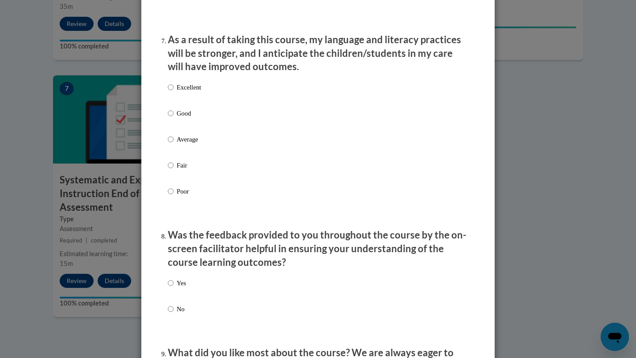
scroll to position [1176, 0]
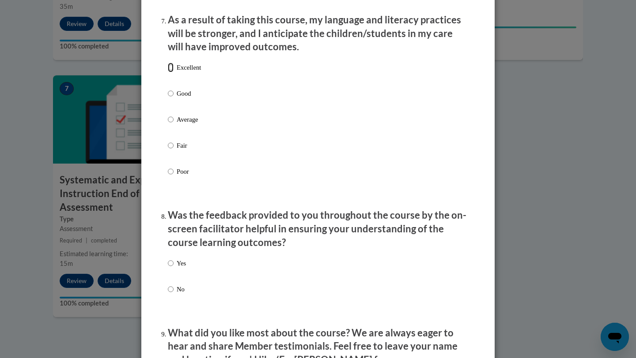
click at [171, 72] on input "Excellent" at bounding box center [171, 68] width 6 height 10
radio input "true"
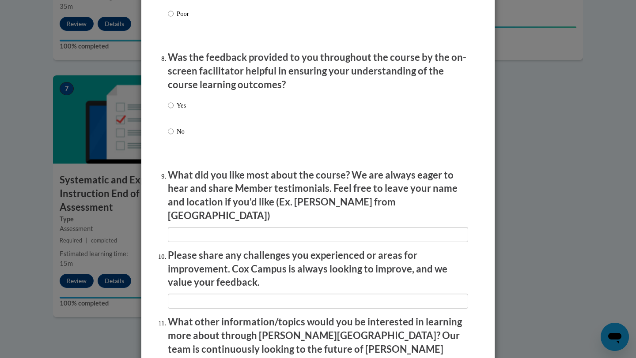
scroll to position [1368, 0]
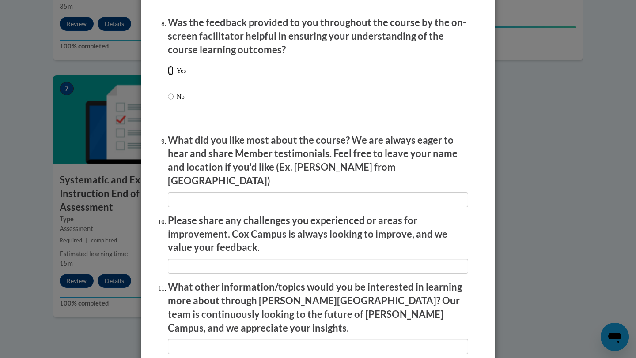
click at [171, 75] on input "Yes" at bounding box center [171, 71] width 6 height 10
radio input "true"
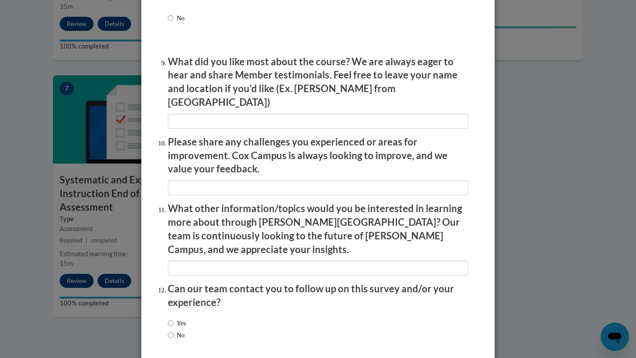
scroll to position [1450, 0]
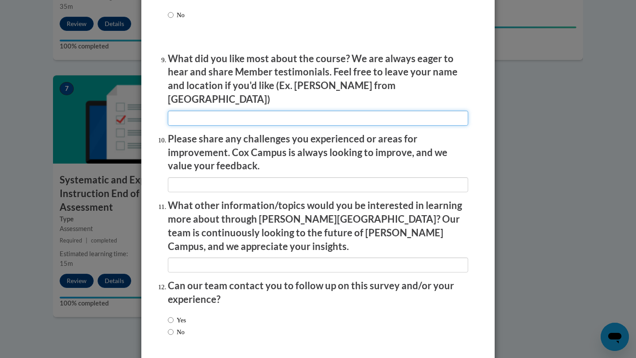
click at [182, 119] on input "textbox" at bounding box center [318, 118] width 300 height 15
type input "I like to video examples because he gave us a true breakdown of how all of thes…"
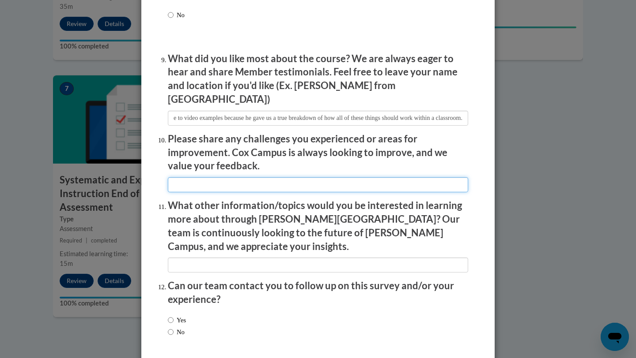
scroll to position [0, 0]
click at [238, 177] on input "textbox" at bounding box center [318, 184] width 300 height 15
type input "5"
type input "The matching card games part was confusing for me."
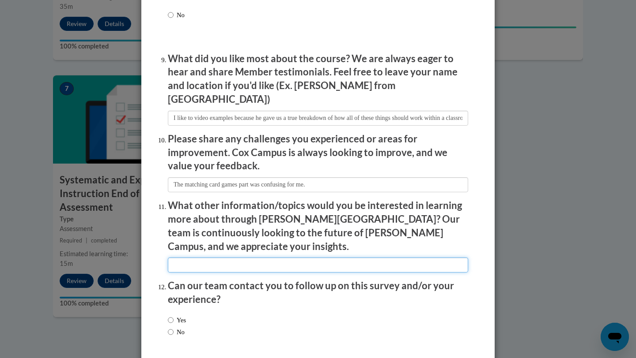
click at [228, 258] on input "textbox" at bounding box center [318, 265] width 300 height 15
click at [227, 258] on input "textbox" at bounding box center [318, 265] width 300 height 15
drag, startPoint x: 336, startPoint y: 248, endPoint x: 306, endPoint y: 249, distance: 30.5
click at [306, 258] on input "textbox" at bounding box center [318, 265] width 300 height 15
click at [309, 258] on input "textbox" at bounding box center [318, 265] width 300 height 15
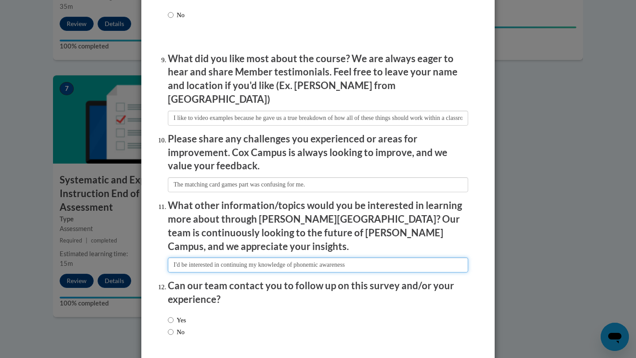
click at [367, 258] on input "textbox" at bounding box center [318, 265] width 300 height 15
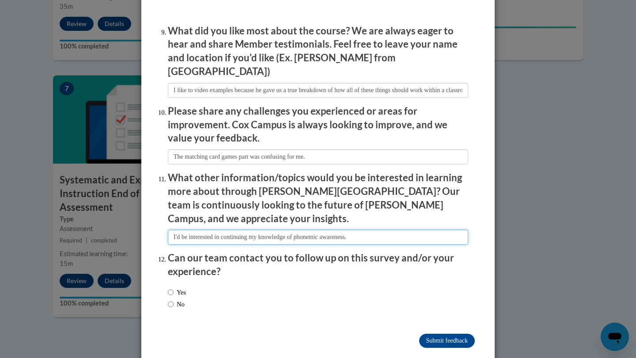
type input "I'd be interested in continuing my knowledge of phonemic awareness."
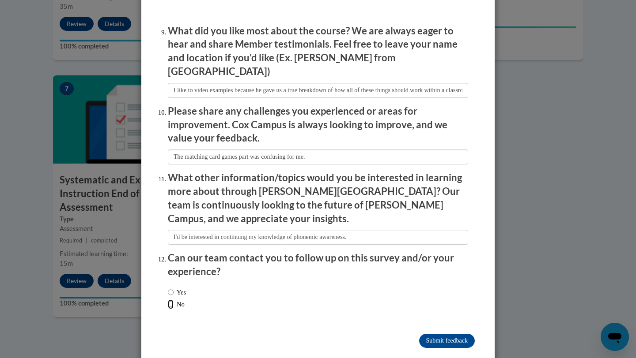
click at [171, 300] on input "No" at bounding box center [171, 305] width 6 height 10
radio input "true"
click at [430, 334] on input "Submit feedback" at bounding box center [447, 341] width 56 height 14
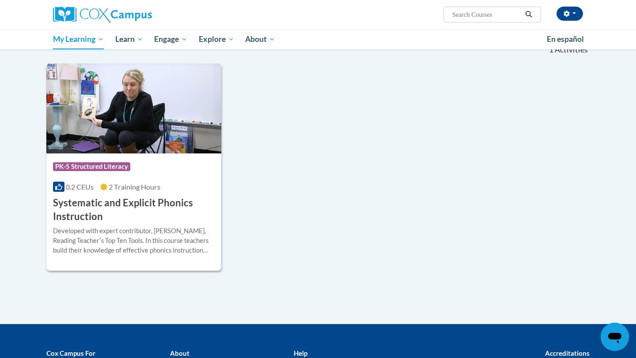
scroll to position [178, 0]
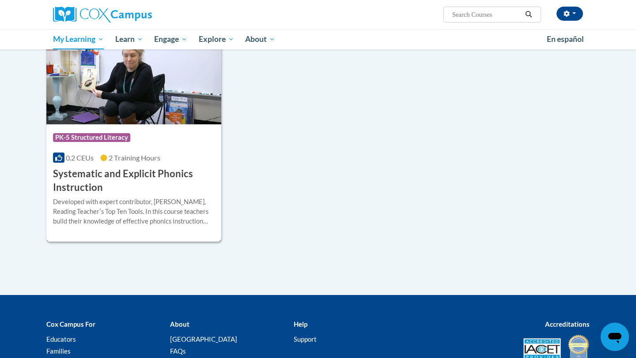
click at [83, 180] on h3 "Systematic and Explicit Phonics Instruction" at bounding box center [134, 180] width 162 height 27
